Goal: Information Seeking & Learning: Learn about a topic

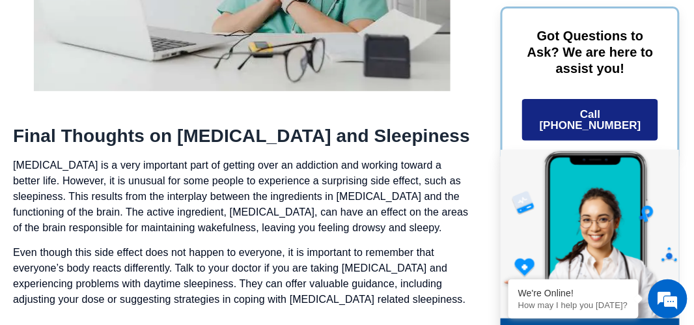
scroll to position [3169, 0]
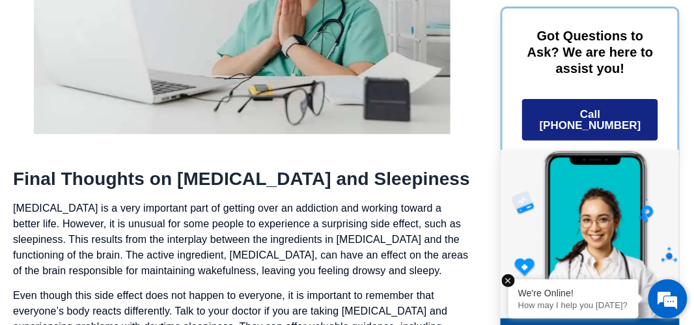
click at [613, 318] on div "We're Online! How may I help you today?" at bounding box center [574, 298] width 130 height 39
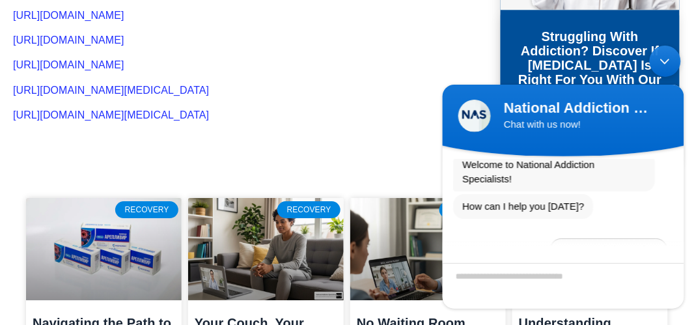
scroll to position [3842, 0]
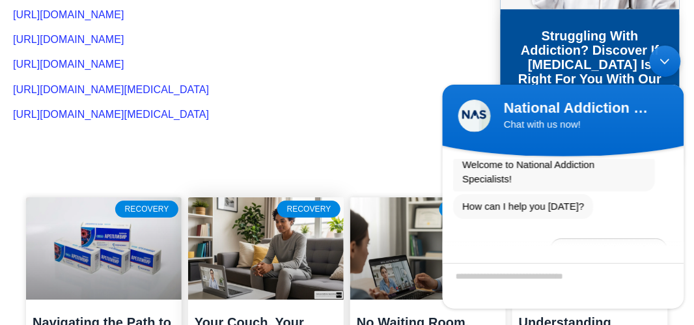
click at [257, 212] on link at bounding box center [266, 248] width 156 height 103
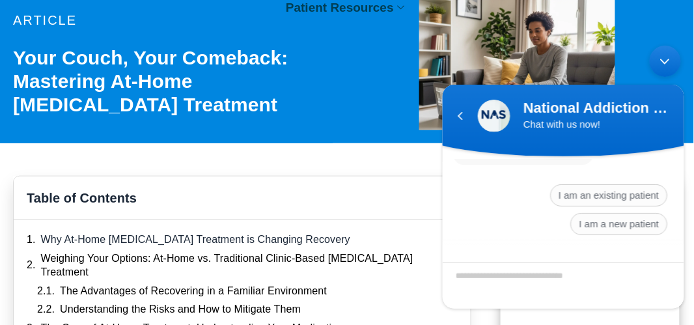
scroll to position [142, 0]
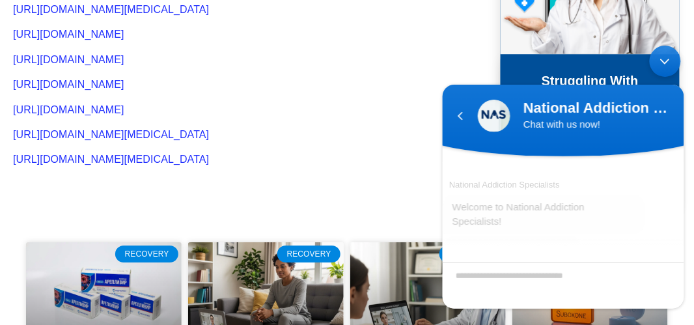
scroll to position [96, 0]
